Goal: Find specific page/section: Find specific page/section

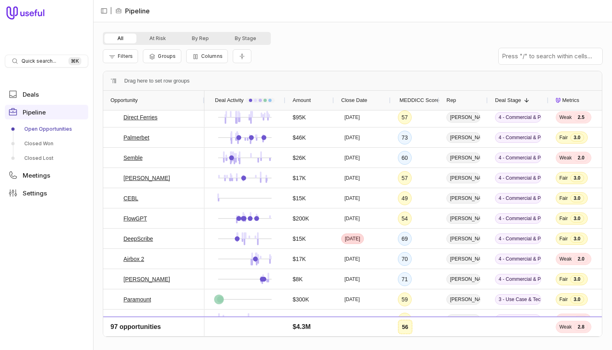
scroll to position [206, 0]
click at [53, 149] on link "Closed Won" at bounding box center [46, 143] width 83 height 13
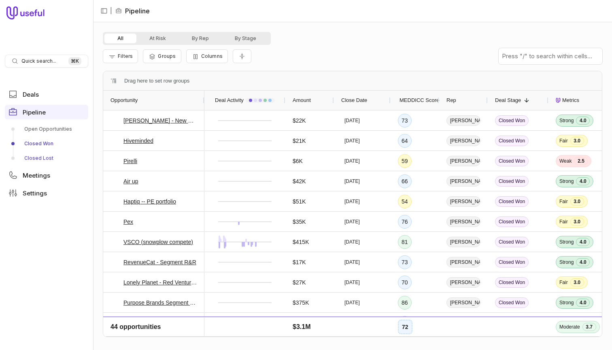
click at [51, 158] on link "Closed Lost" at bounding box center [46, 158] width 83 height 13
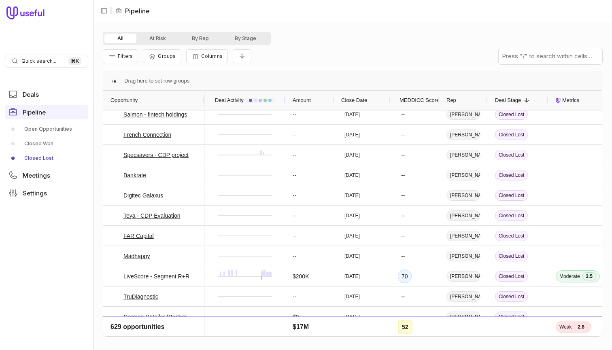
scroll to position [132, 0]
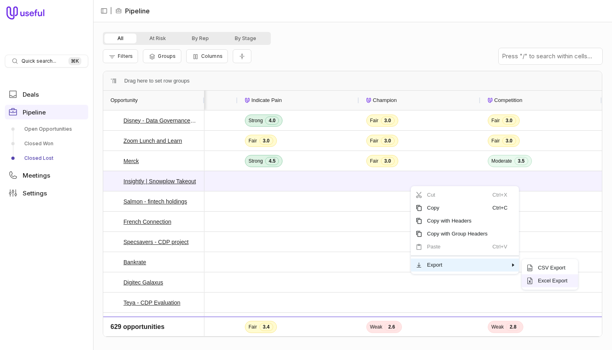
click at [554, 281] on span "Excel Export" at bounding box center [553, 280] width 40 height 13
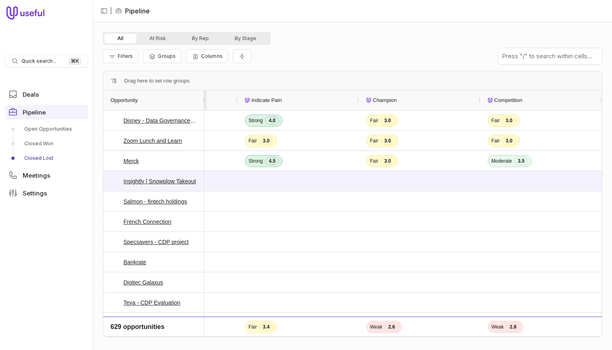
click at [335, 69] on div "All At Risk By Rep By Stage Filters Groups Columns Drag here to set row groups …" at bounding box center [353, 186] width 500 height 308
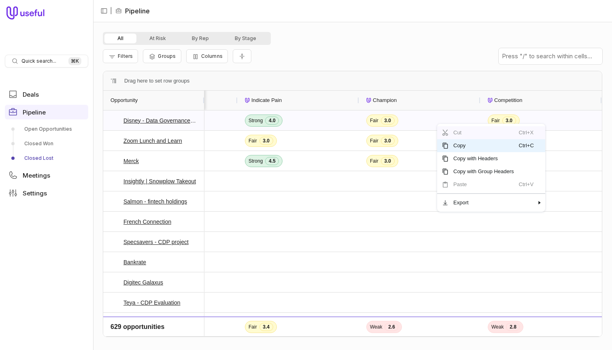
drag, startPoint x: 437, startPoint y: 123, endPoint x: 442, endPoint y: 130, distance: 8.7
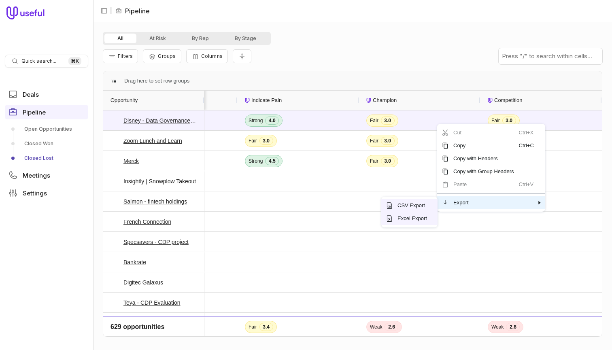
click at [419, 217] on span "Excel Export" at bounding box center [413, 218] width 40 height 13
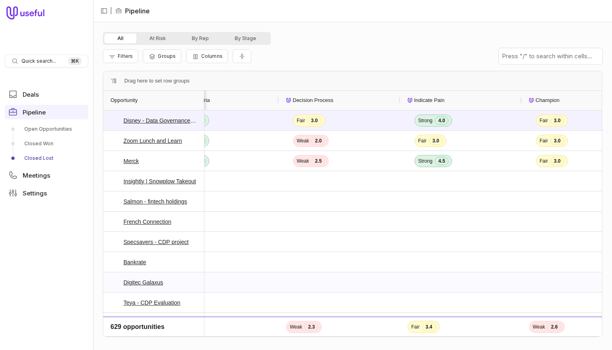
scroll to position [0, 517]
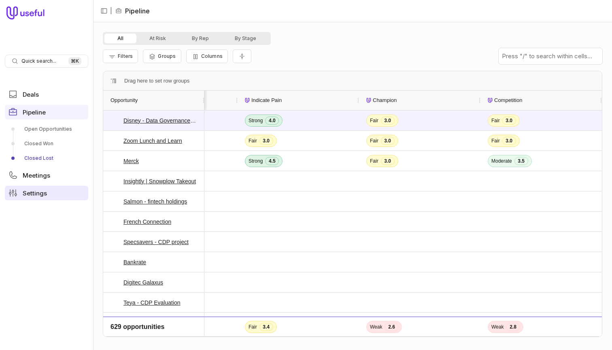
click at [50, 191] on link "Settings" at bounding box center [46, 193] width 83 height 15
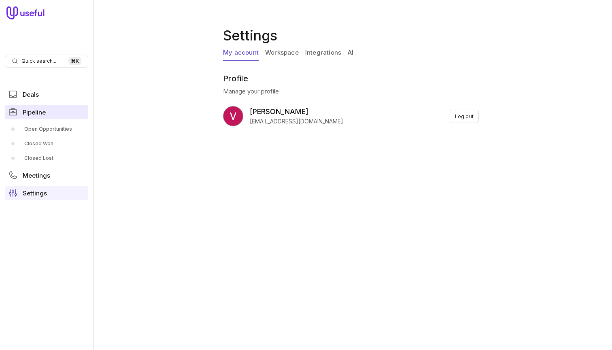
click at [51, 117] on link "Pipeline" at bounding box center [46, 112] width 83 height 15
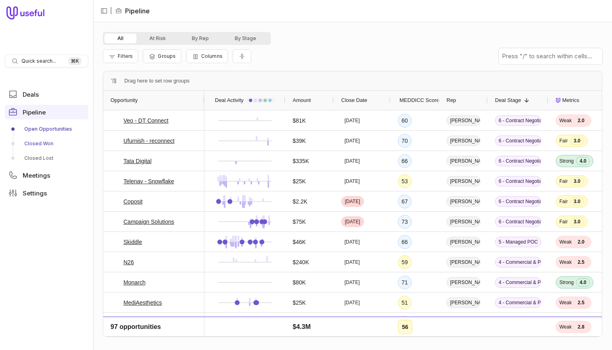
click at [64, 142] on link "Closed Won" at bounding box center [46, 143] width 83 height 13
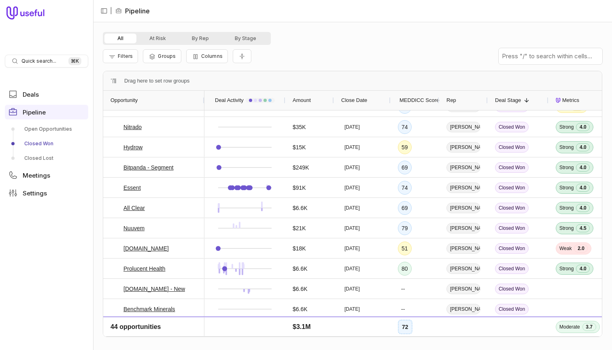
scroll to position [519, 0]
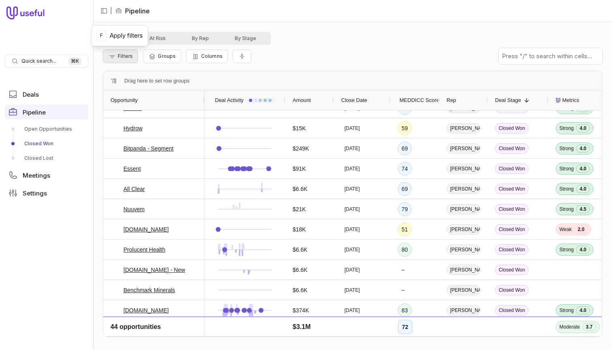
click at [128, 60] on button "Filters" at bounding box center [120, 56] width 35 height 14
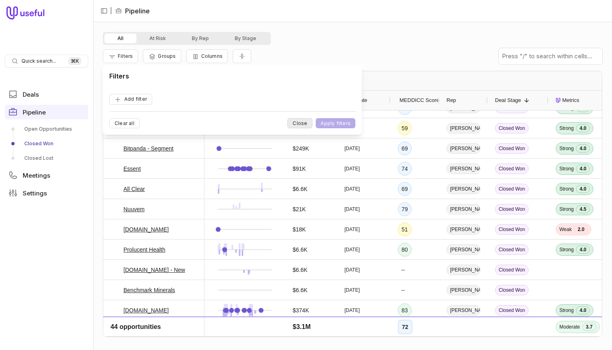
click at [304, 123] on button "Close" at bounding box center [299, 123] width 25 height 10
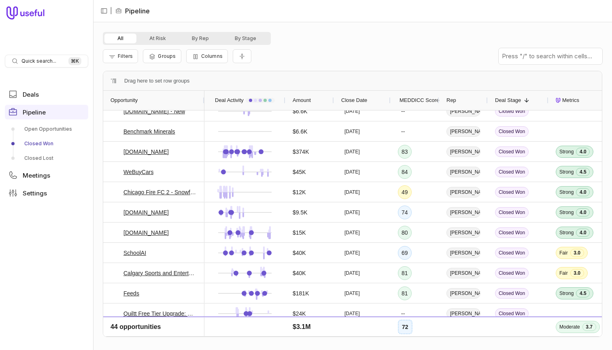
scroll to position [683, 0]
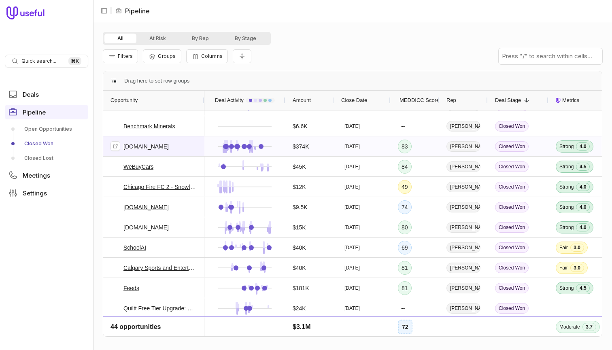
click at [146, 147] on link "[DOMAIN_NAME]" at bounding box center [145, 147] width 45 height 10
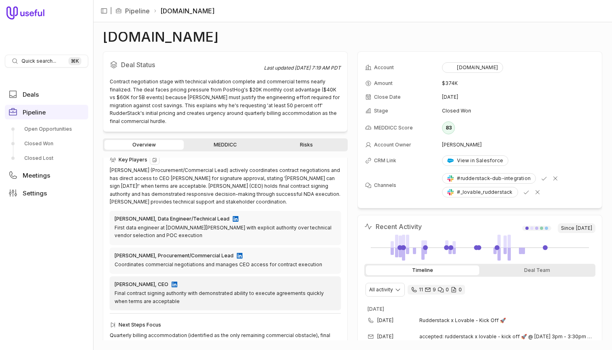
scroll to position [204, 0]
click at [186, 94] on div "Contract negotiation stage with technical validation complete and commercial te…" at bounding box center [225, 101] width 231 height 47
click at [222, 140] on link "MEDDICC" at bounding box center [224, 145] width 79 height 10
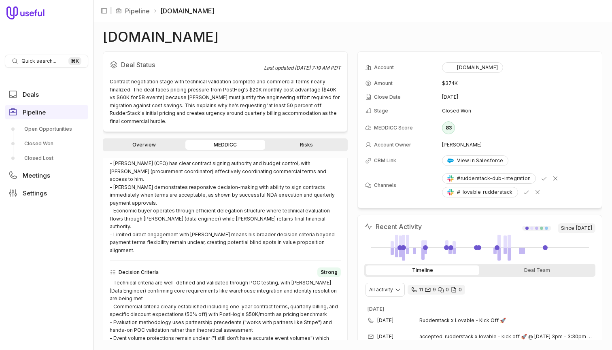
click at [157, 140] on link "Overview" at bounding box center [143, 145] width 79 height 10
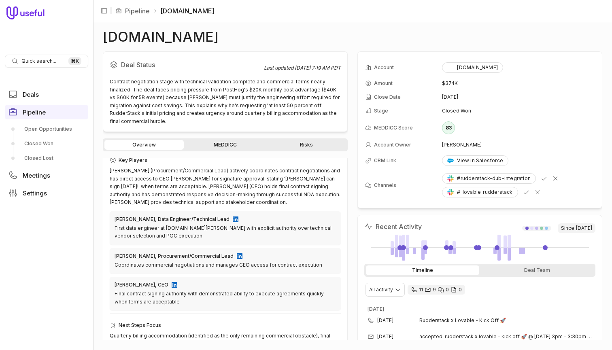
click at [230, 140] on link "MEDDICC" at bounding box center [224, 145] width 79 height 10
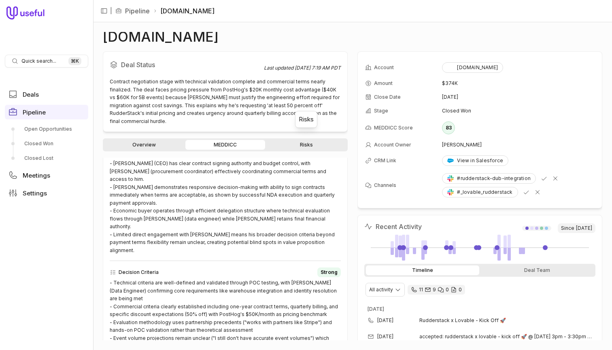
click at [316, 140] on link "Risks" at bounding box center [306, 145] width 79 height 10
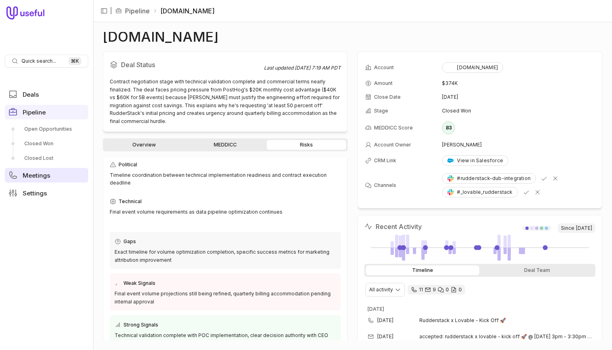
click at [50, 180] on link "Meetings" at bounding box center [46, 175] width 83 height 15
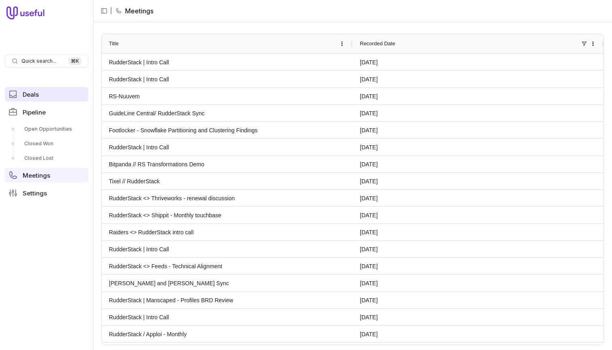
click at [32, 99] on link "Deals" at bounding box center [46, 94] width 83 height 15
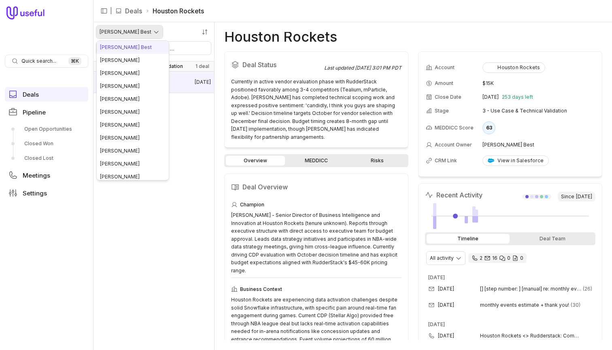
click at [119, 34] on html "Quick search... ⌘ K Deals Pipeline Open Opportunities Closed Won Closed Lost Me…" at bounding box center [306, 175] width 612 height 350
click at [138, 274] on html "Quick search... ⌘ K Deals Pipeline Open Opportunities Closed Won Closed Lost Me…" at bounding box center [306, 175] width 612 height 350
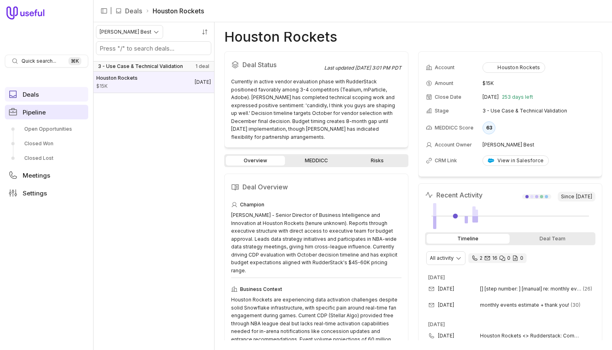
click at [45, 109] on span "Pipeline" at bounding box center [34, 112] width 23 height 6
